Goal: Information Seeking & Learning: Understand process/instructions

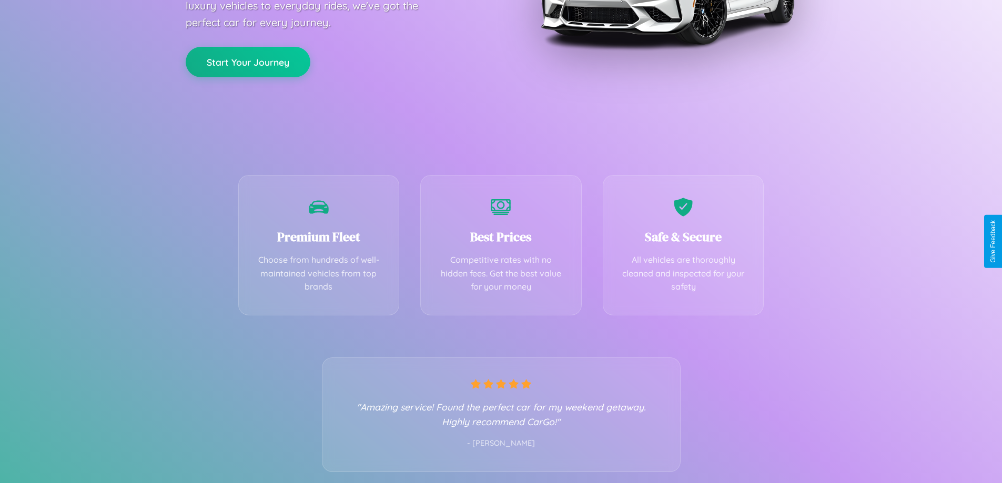
scroll to position [207, 0]
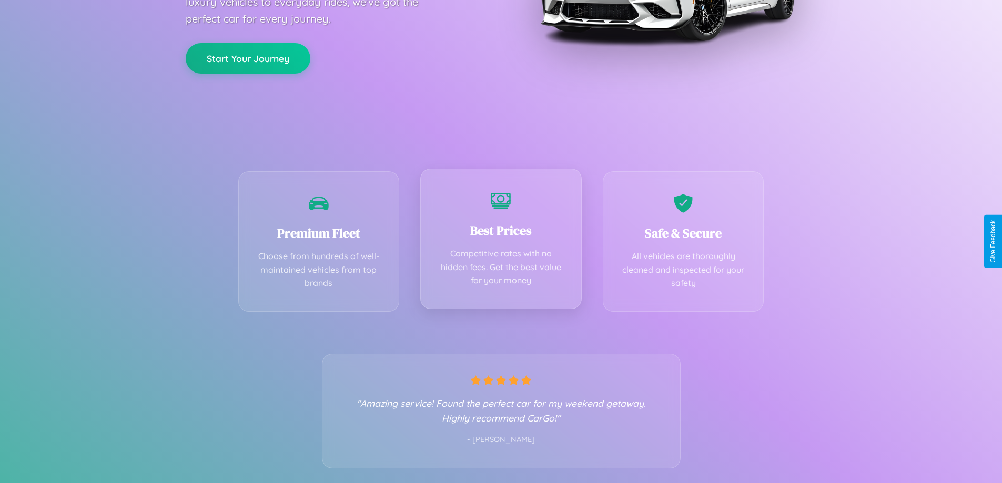
click at [501, 241] on div "Best Prices Competitive rates with no hidden fees. Get the best value for your …" at bounding box center [500, 239] width 161 height 140
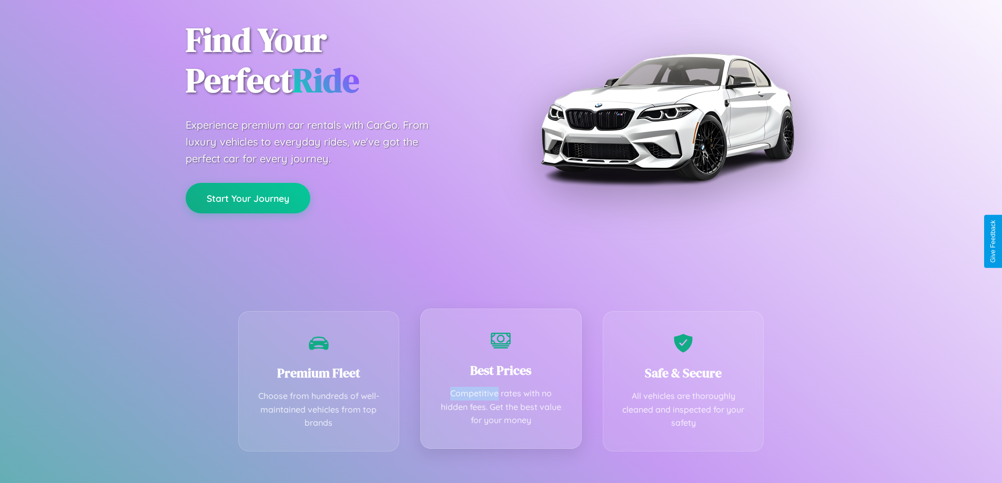
scroll to position [0, 0]
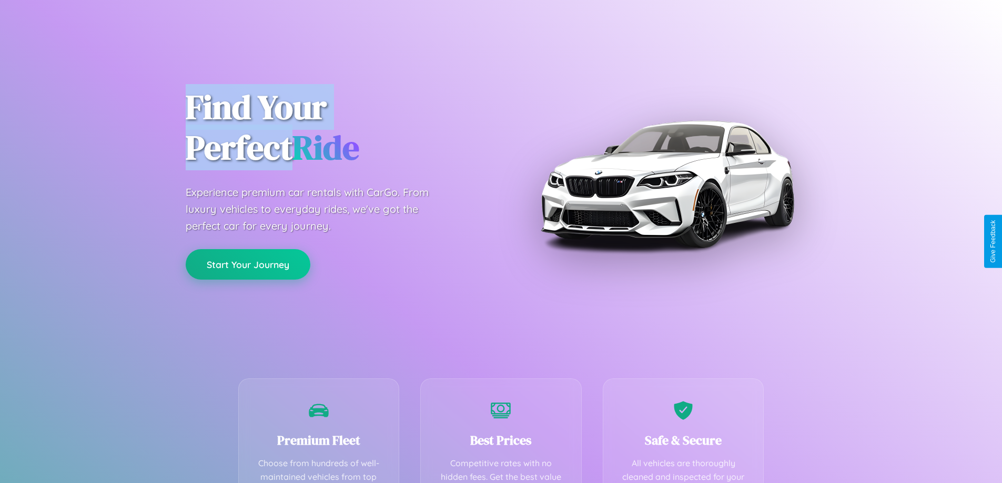
click at [248, 265] on button "Start Your Journey" at bounding box center [248, 264] width 125 height 31
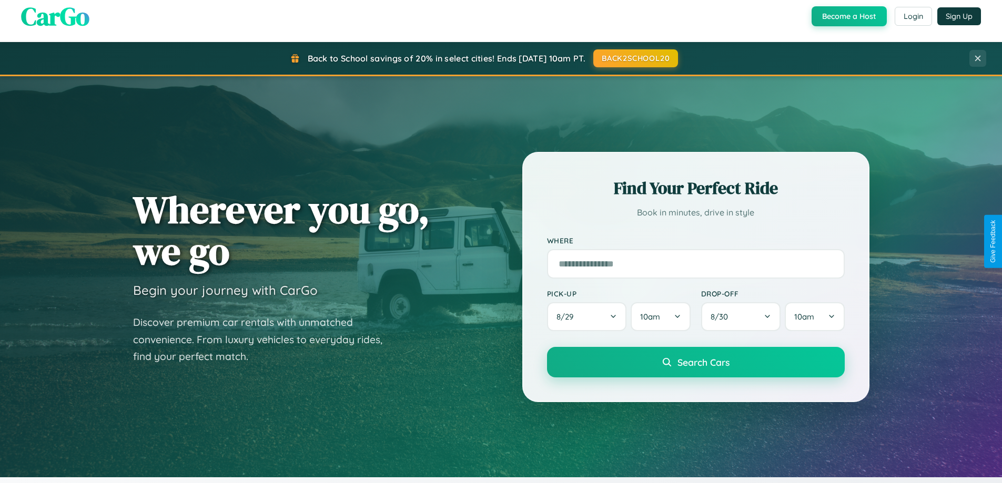
scroll to position [2024, 0]
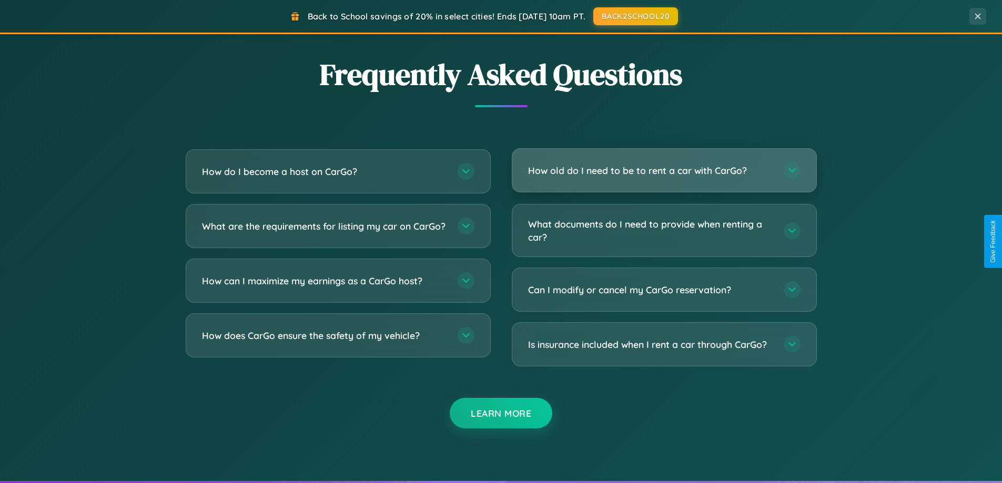
click at [664, 170] on h3 "How old do I need to be to rent a car with CarGo?" at bounding box center [650, 170] width 245 height 13
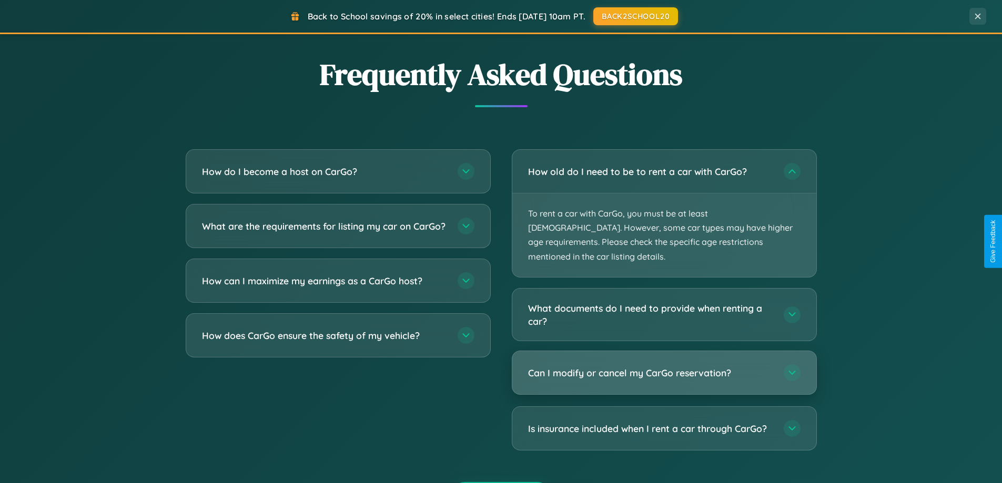
click at [664, 367] on h3 "Can I modify or cancel my CarGo reservation?" at bounding box center [650, 373] width 245 height 13
